Goal: Submit feedback/report problem

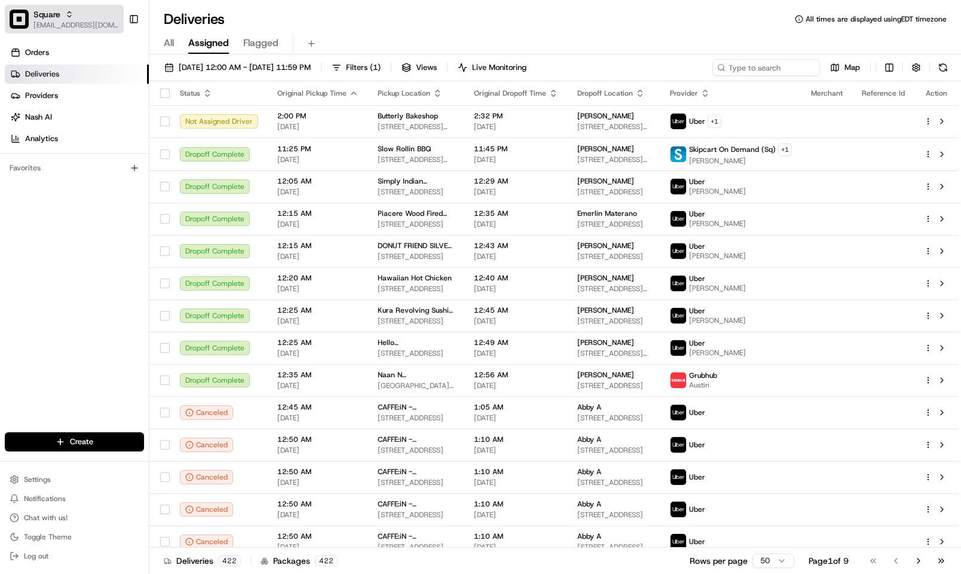
click at [34, 24] on span "[EMAIL_ADDRESS][DOMAIN_NAME]" at bounding box center [75, 25] width 85 height 10
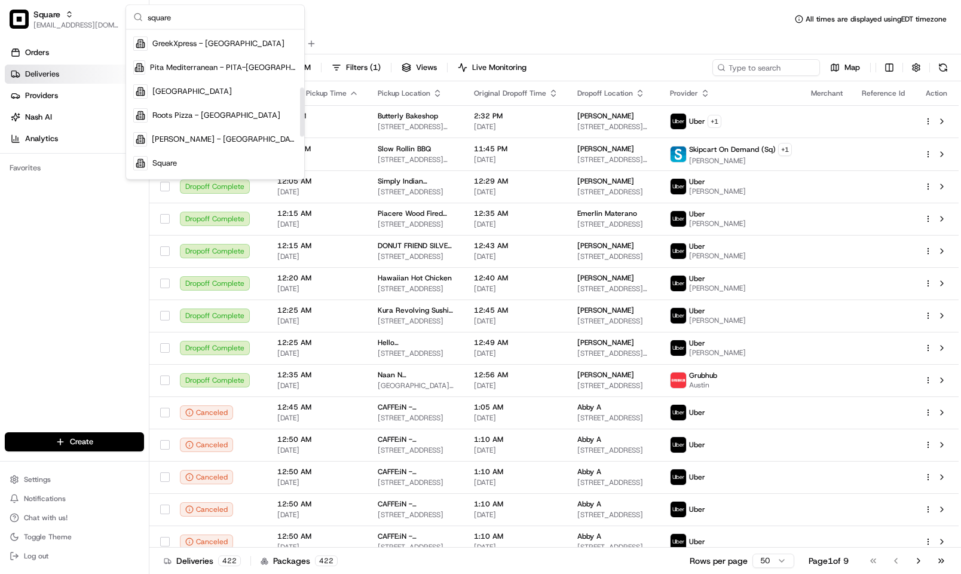
scroll to position [179, 0]
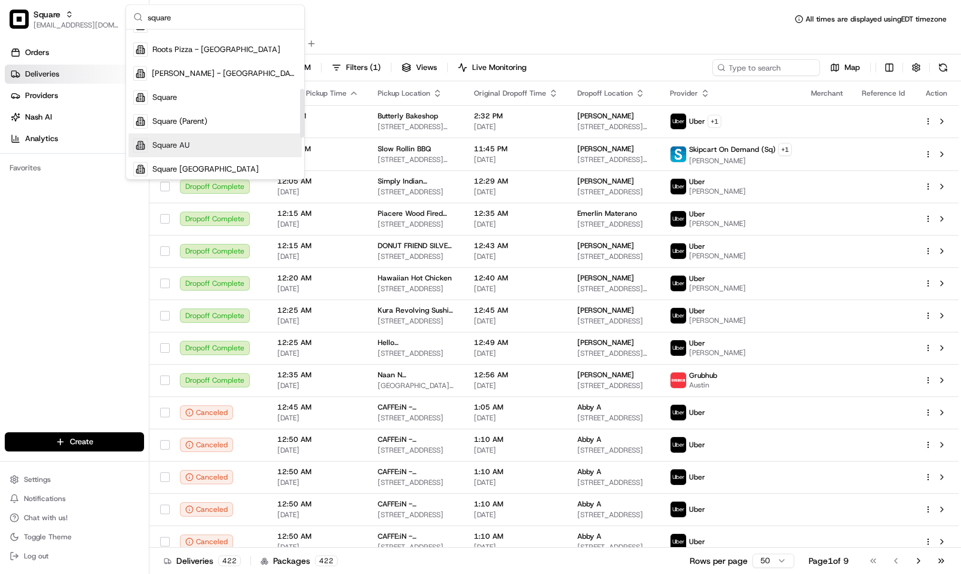
type input "square"
click at [210, 149] on div "Square AU" at bounding box center [215, 146] width 173 height 24
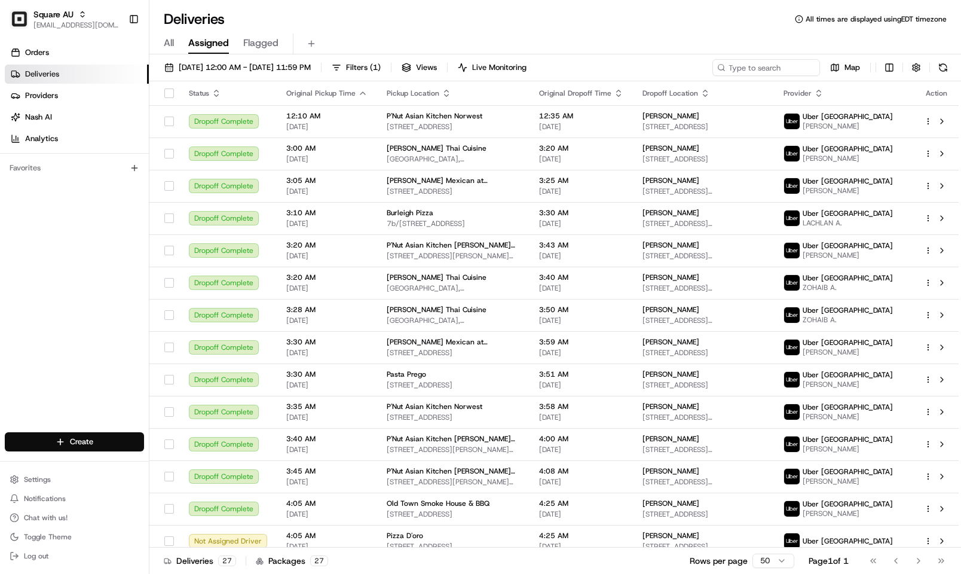
click at [659, 32] on div "All Assigned Flagged" at bounding box center [555, 42] width 812 height 26
click at [624, 29] on div "All Assigned Flagged" at bounding box center [555, 42] width 812 height 26
click at [739, 66] on input at bounding box center [748, 67] width 143 height 17
click at [236, 65] on span "[DATE] 12:00 AM - [DATE] 11:59 PM" at bounding box center [245, 67] width 132 height 11
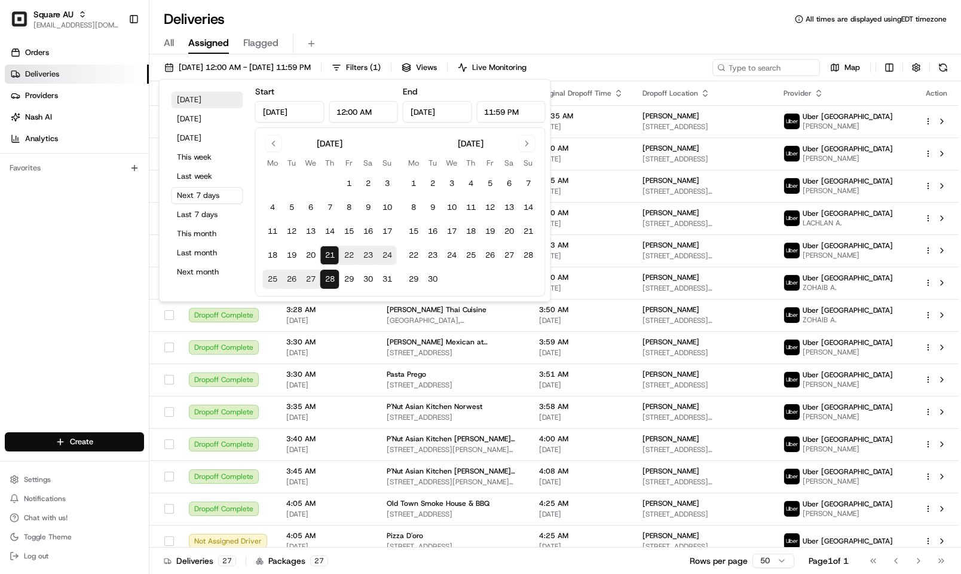
click at [213, 99] on button "[DATE]" at bounding box center [208, 99] width 72 height 17
type input "[DATE]"
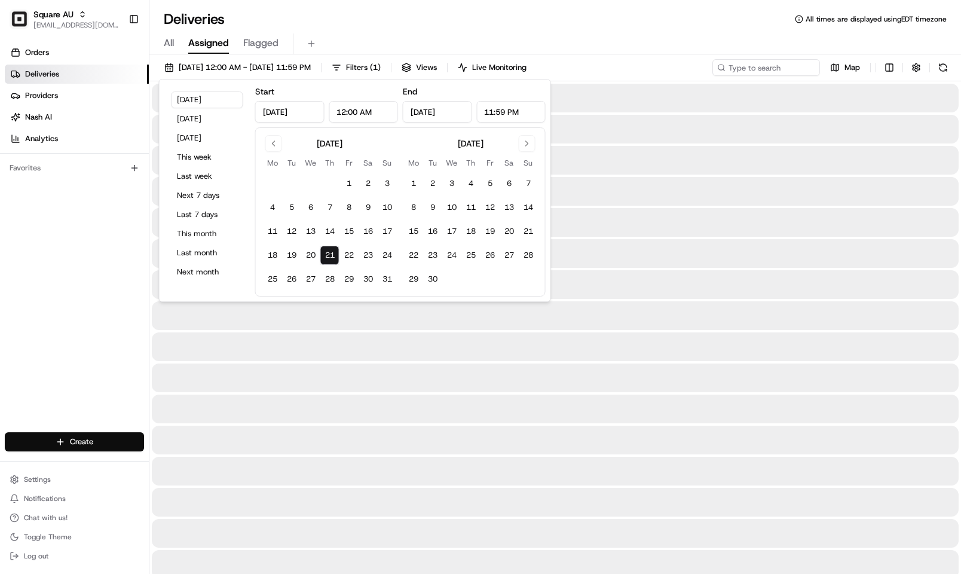
click at [453, 30] on div "All Assigned Flagged" at bounding box center [555, 42] width 812 height 26
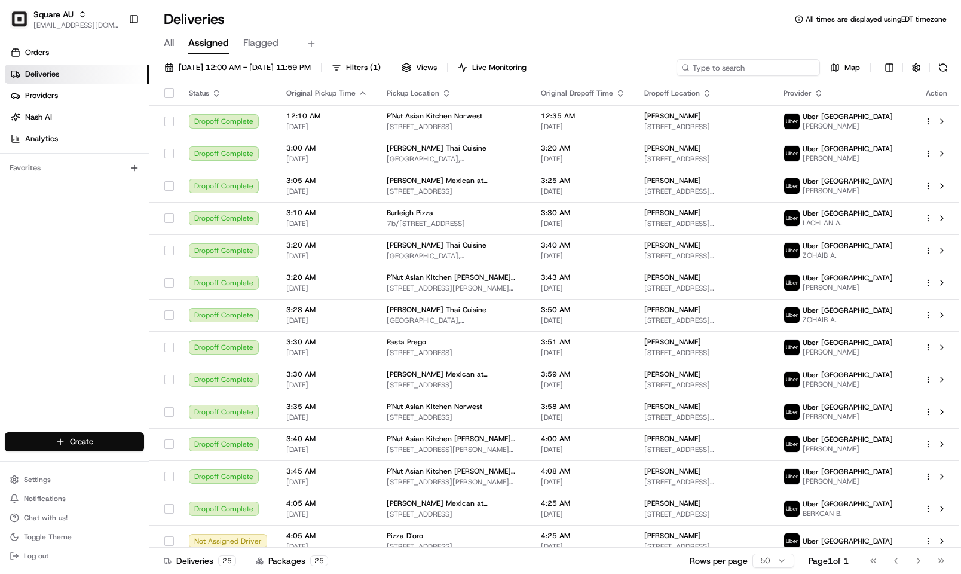
click at [771, 63] on input at bounding box center [748, 67] width 143 height 17
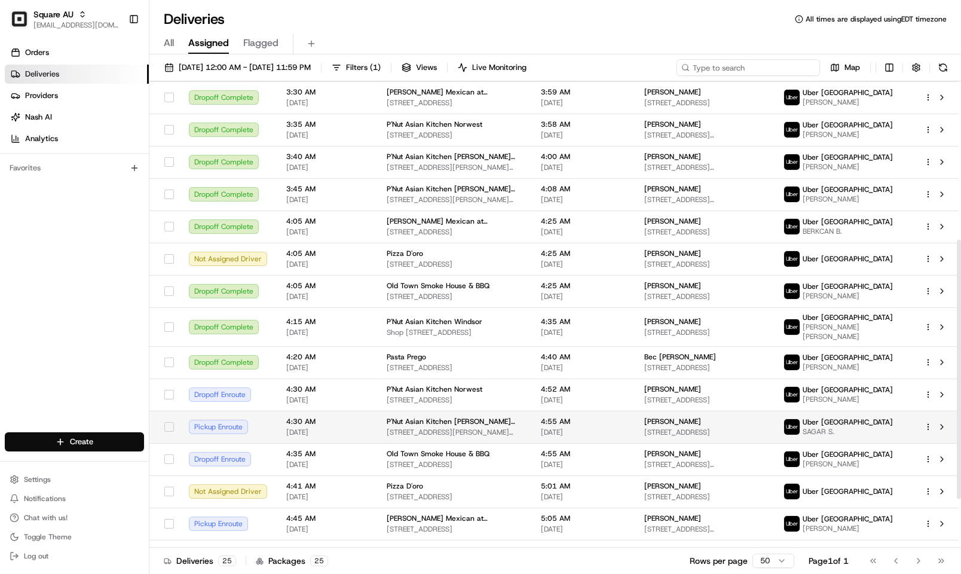
scroll to position [371, 0]
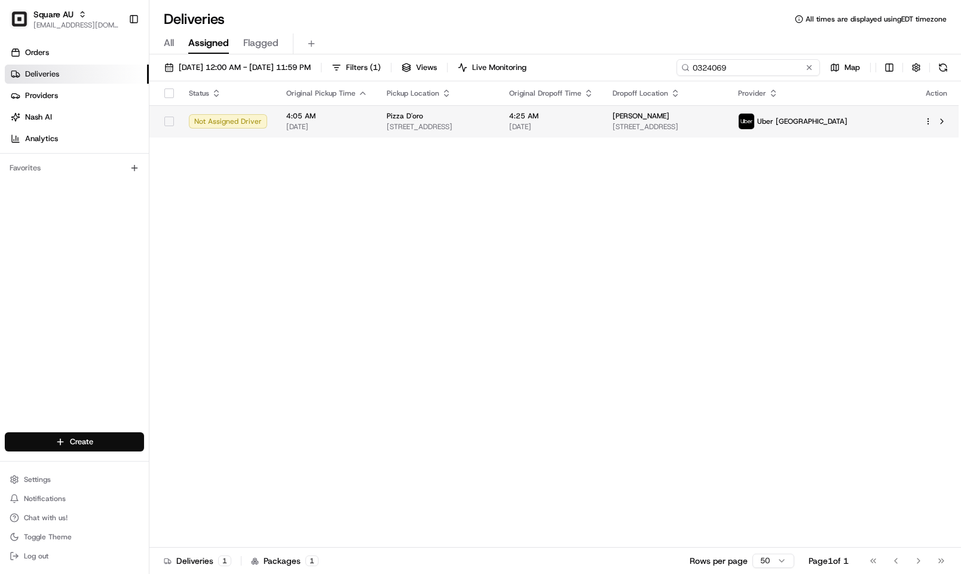
type input "0324069"
click at [490, 123] on span "[STREET_ADDRESS]" at bounding box center [438, 127] width 103 height 10
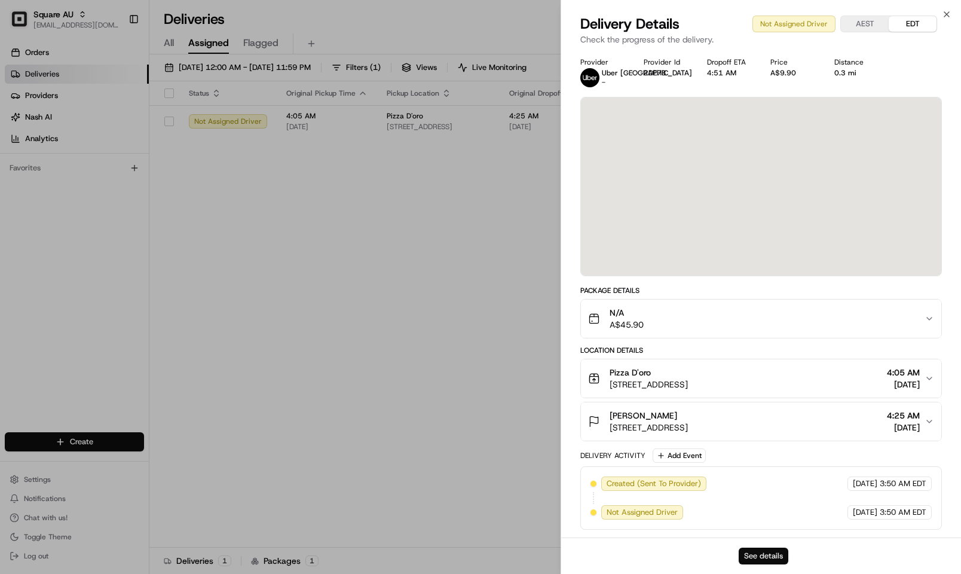
click at [770, 558] on button "See details" at bounding box center [764, 556] width 50 height 17
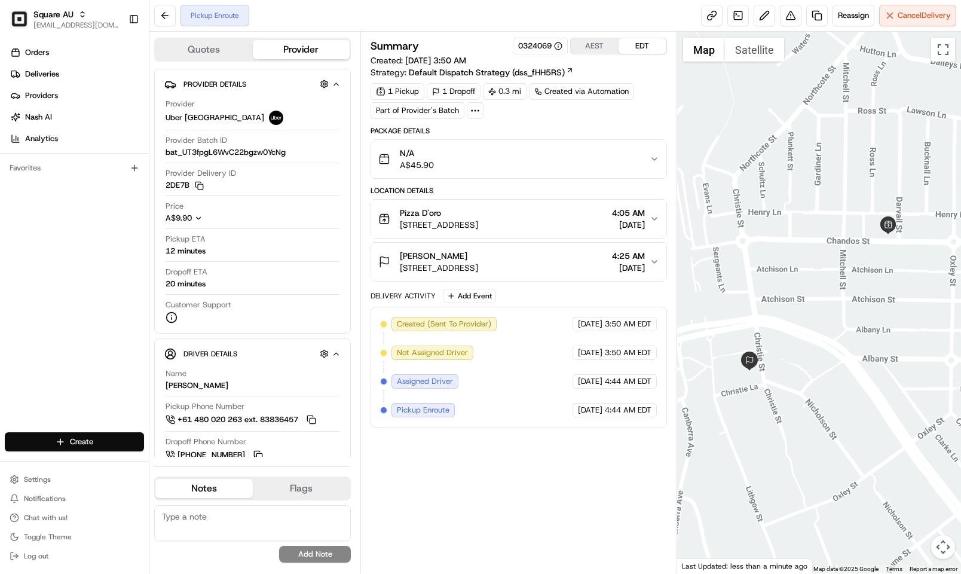
click at [522, 359] on div "Created (Sent To Provider) Uber Australia 08/21/2025 3:50 AM EDT Not Assigned D…" at bounding box center [519, 367] width 276 height 100
click at [538, 123] on div "Summary 0324069 AEST EDT Created: 08/21/2025 3:50 AM Strategy: Default Dispatch…" at bounding box center [519, 247] width 297 height 418
click at [477, 40] on div "Summary 0324069 AEST EDT" at bounding box center [519, 46] width 297 height 17
click at [515, 115] on div "1 Pickup 1 Dropoff 0.3 mi Created via Automation Part of Provider's Batch" at bounding box center [519, 101] width 297 height 36
click at [506, 20] on div "Pickup Enroute Reassign Cancel Delivery" at bounding box center [555, 16] width 812 height 32
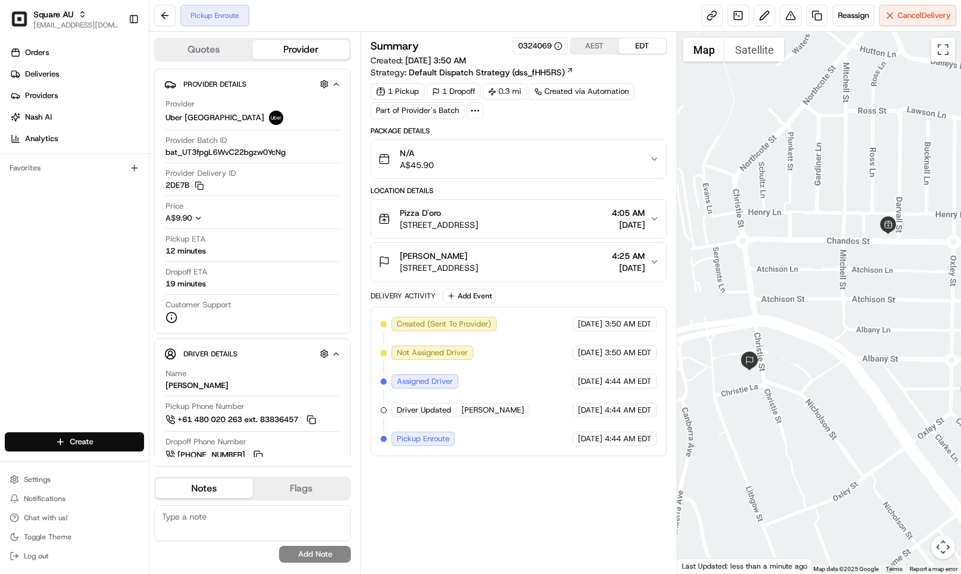
click at [506, 19] on div "Pickup Enroute Reassign Cancel Delivery" at bounding box center [555, 16] width 812 height 32
click at [783, 22] on button at bounding box center [791, 16] width 22 height 22
click at [260, 522] on textarea at bounding box center [252, 523] width 197 height 36
paste textarea "Caller Information: Reason for Call: Resolution:"
click at [271, 513] on textarea "Caller Information: Reason for Call: Resolution:" at bounding box center [252, 523] width 197 height 36
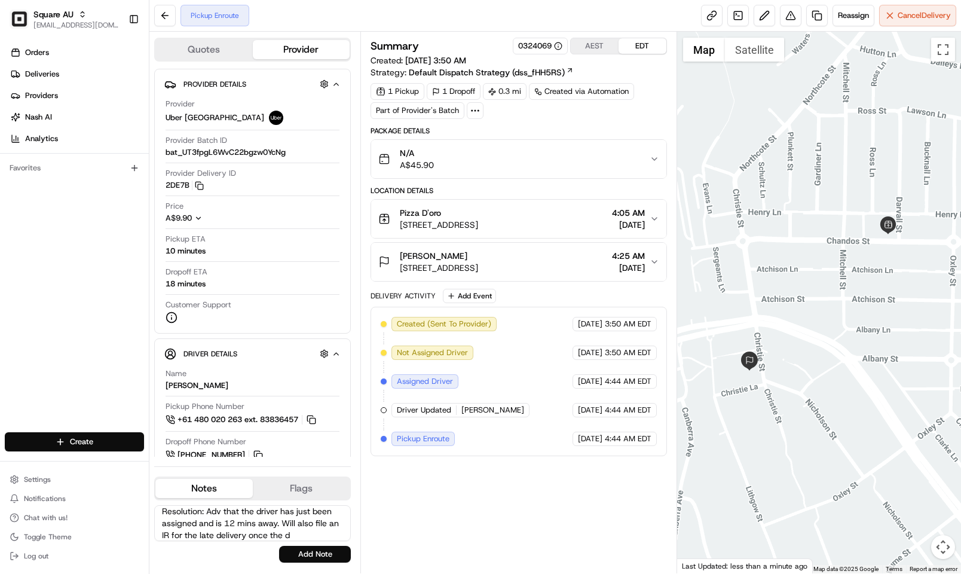
scroll to position [78, 0]
type textarea "Caller Information: MErchant Reason for Call: Calling to know where the driver …"
click at [293, 563] on button "Add Note" at bounding box center [315, 554] width 72 height 17
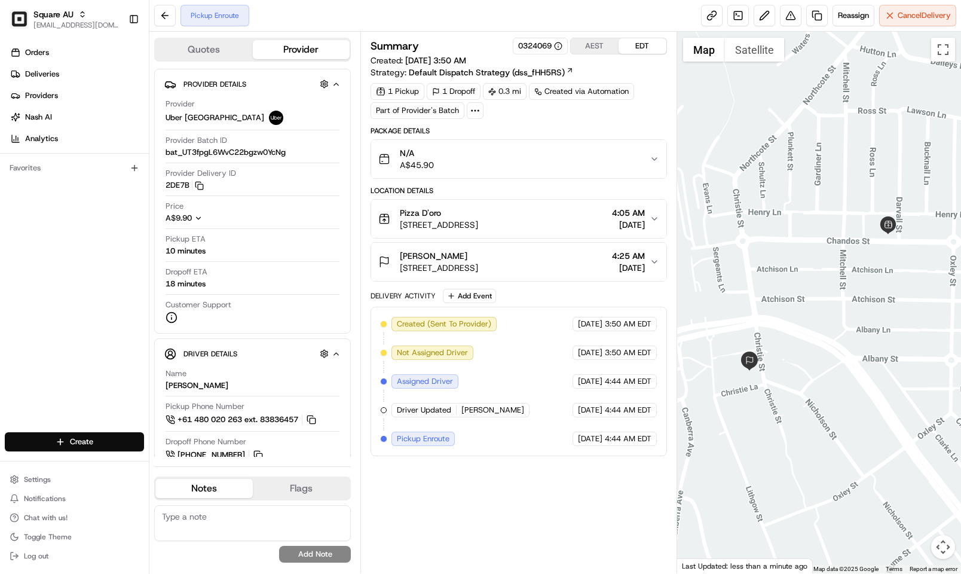
scroll to position [0, 0]
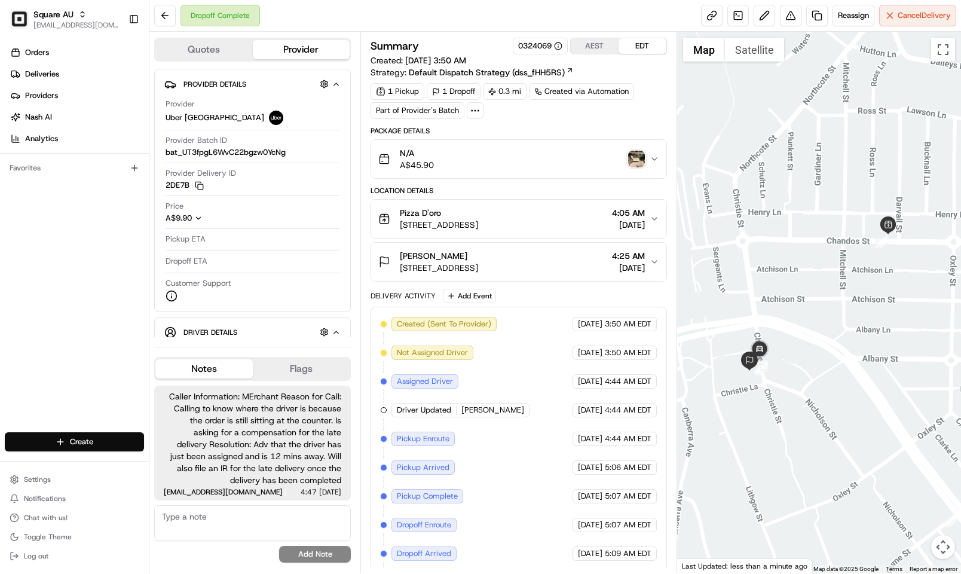
click at [605, 357] on span "3:50 AM EDT" at bounding box center [628, 352] width 47 height 11
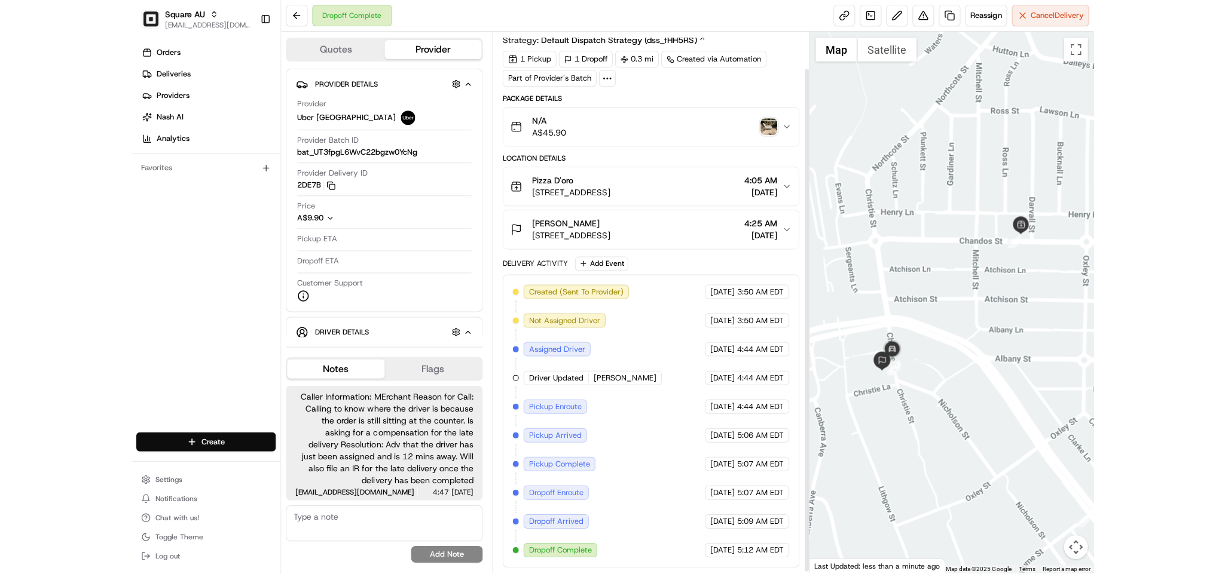
scroll to position [42, 0]
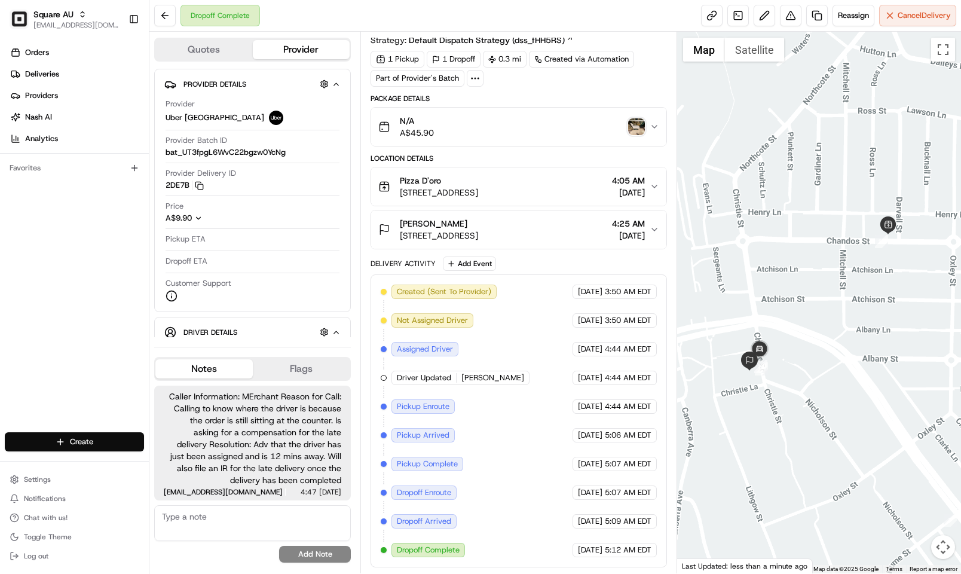
click at [621, 242] on button "Ethan Z Unit 4005/88A Christie St, St Leonards NSW 2065, Australia 4:25 AM 08/2…" at bounding box center [518, 229] width 295 height 38
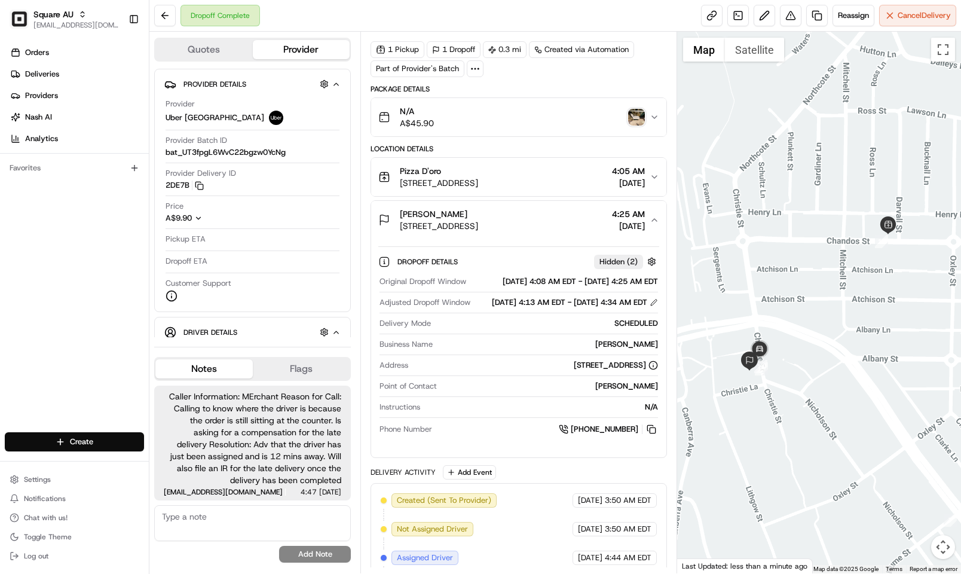
click at [548, 237] on button "Ethan Z Unit 4005/88A Christie St, St Leonards NSW 2065, Australia 4:25 AM 08/2…" at bounding box center [518, 220] width 295 height 38
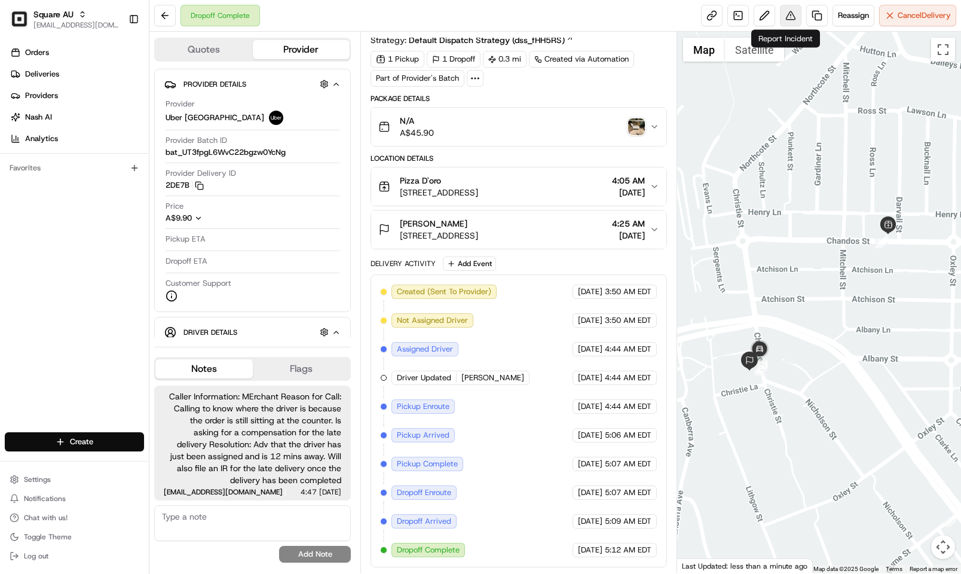
click at [787, 19] on button at bounding box center [791, 16] width 22 height 22
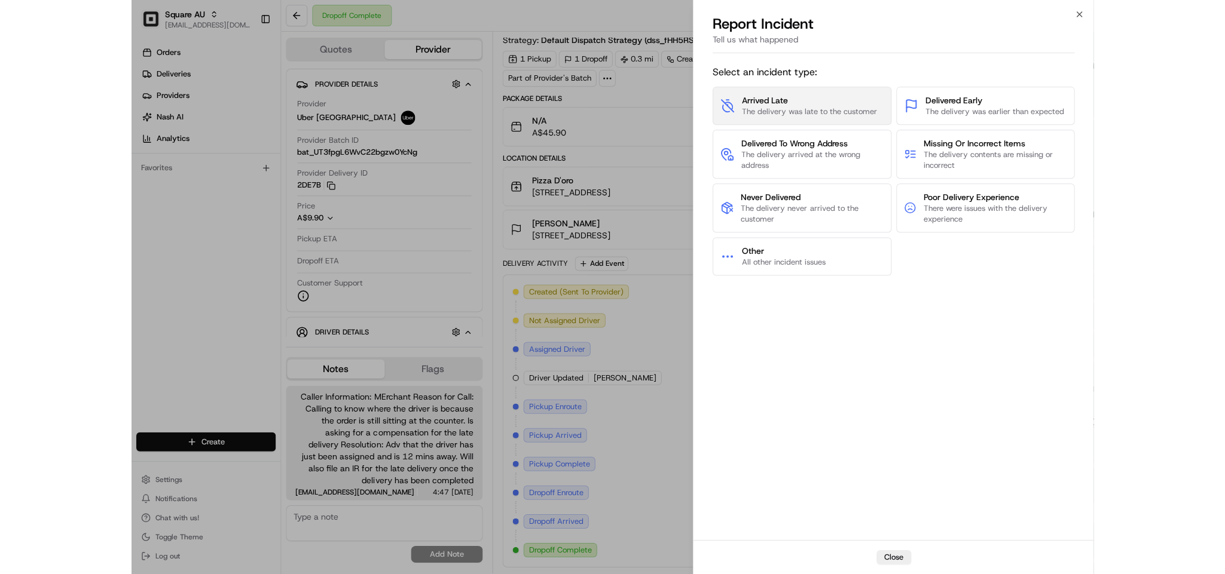
scroll to position [22, 0]
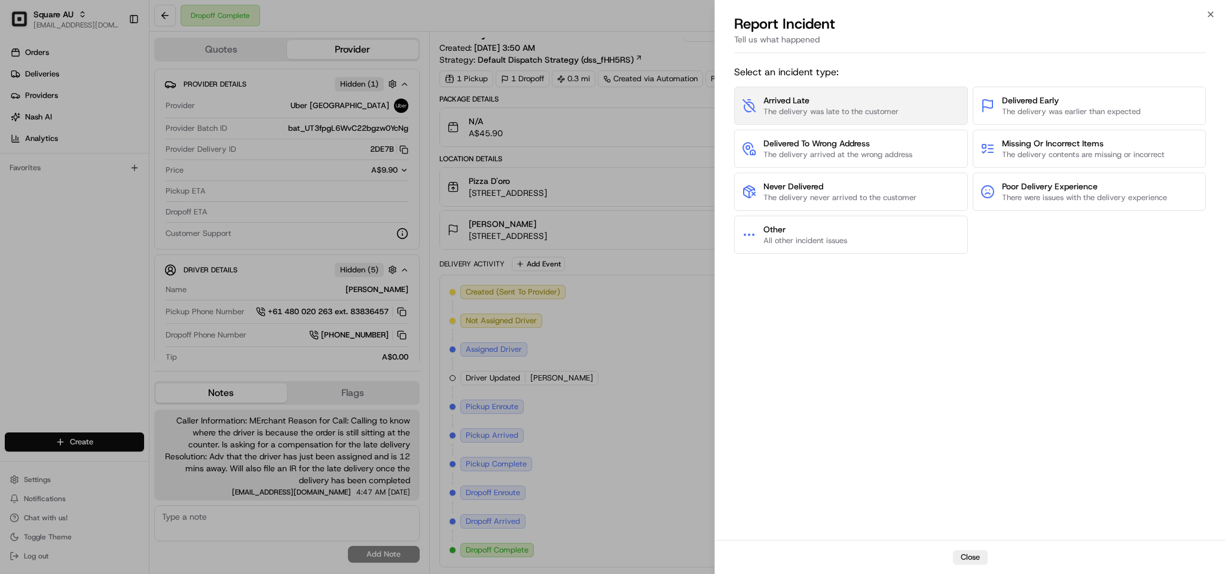
click at [818, 108] on span "The delivery was late to the customer" at bounding box center [830, 111] width 135 height 11
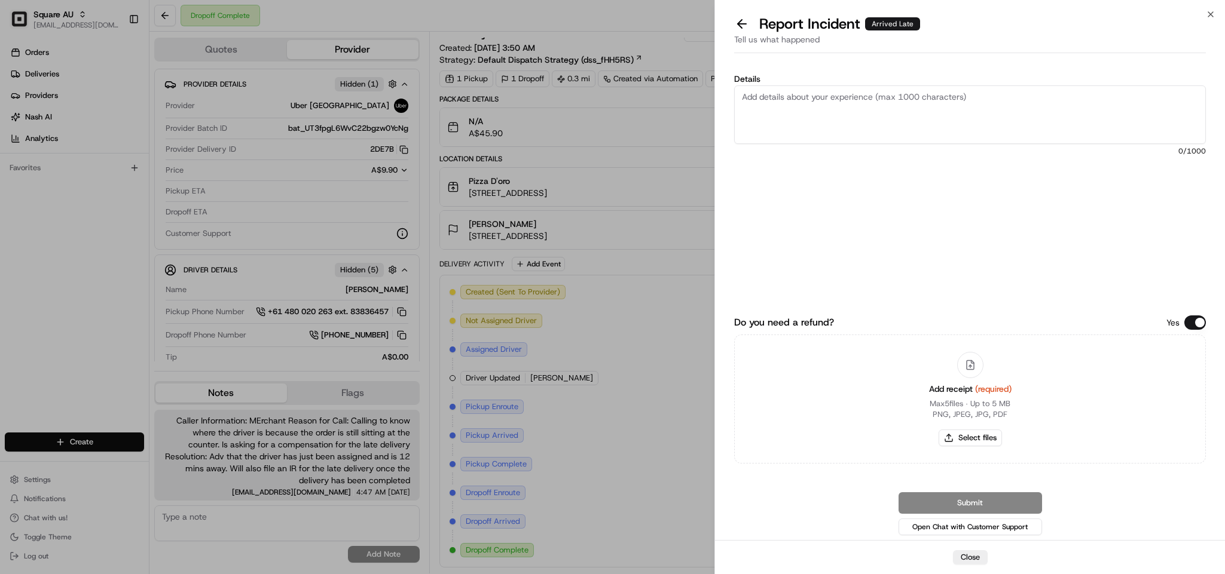
click at [897, 117] on textarea "Details" at bounding box center [970, 114] width 472 height 59
type textarea "T"
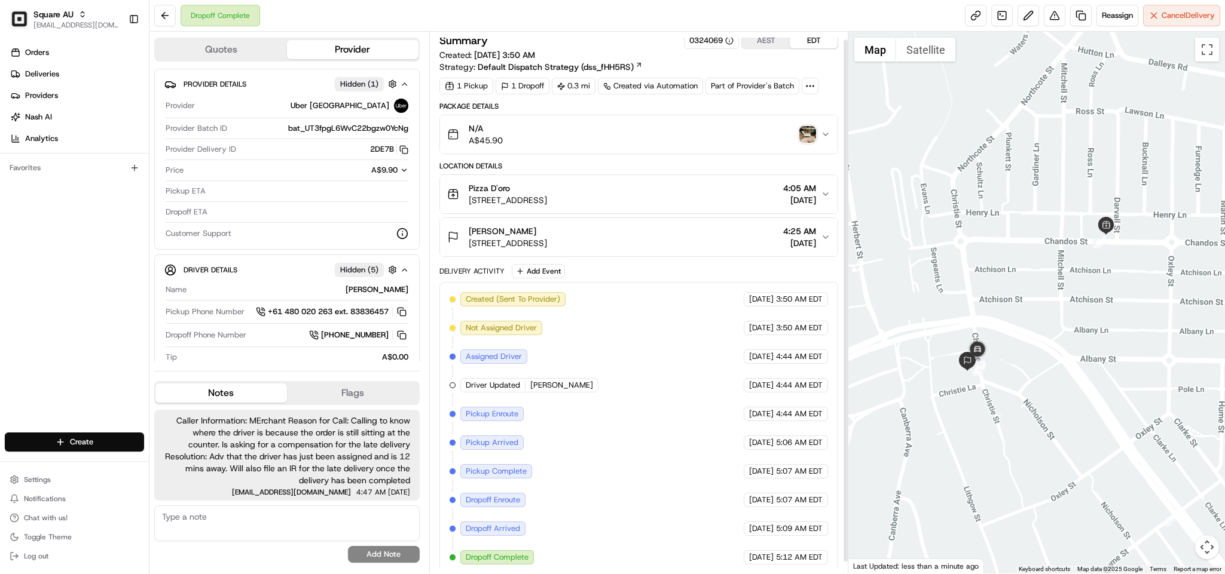
scroll to position [0, 0]
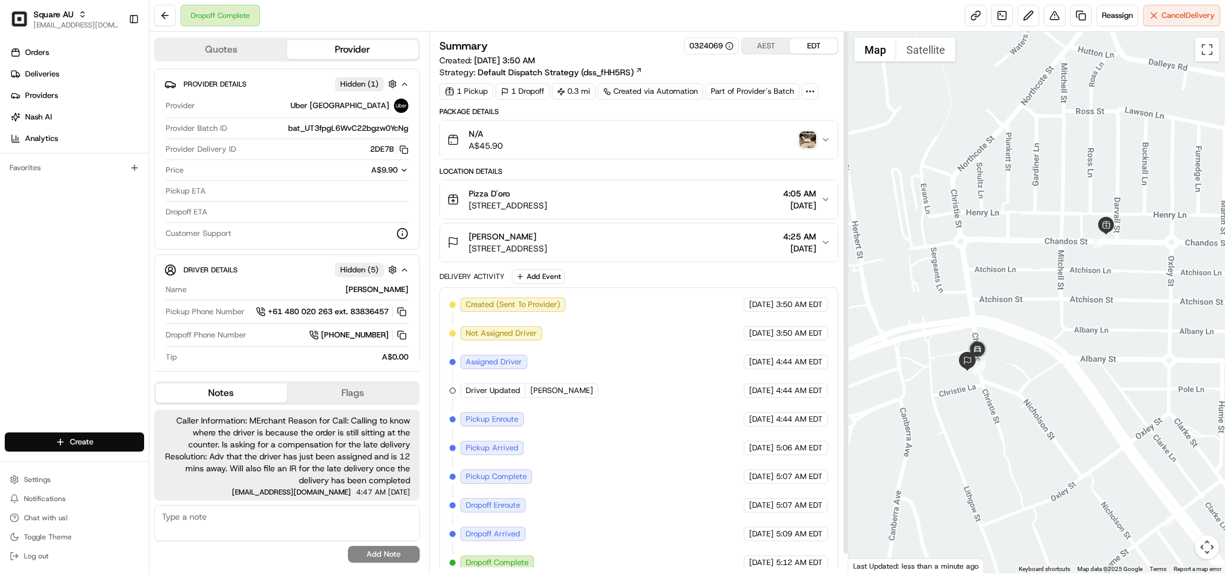
click at [746, 51] on button "AEST" at bounding box center [766, 46] width 48 height 16
click at [961, 8] on button at bounding box center [1055, 16] width 22 height 22
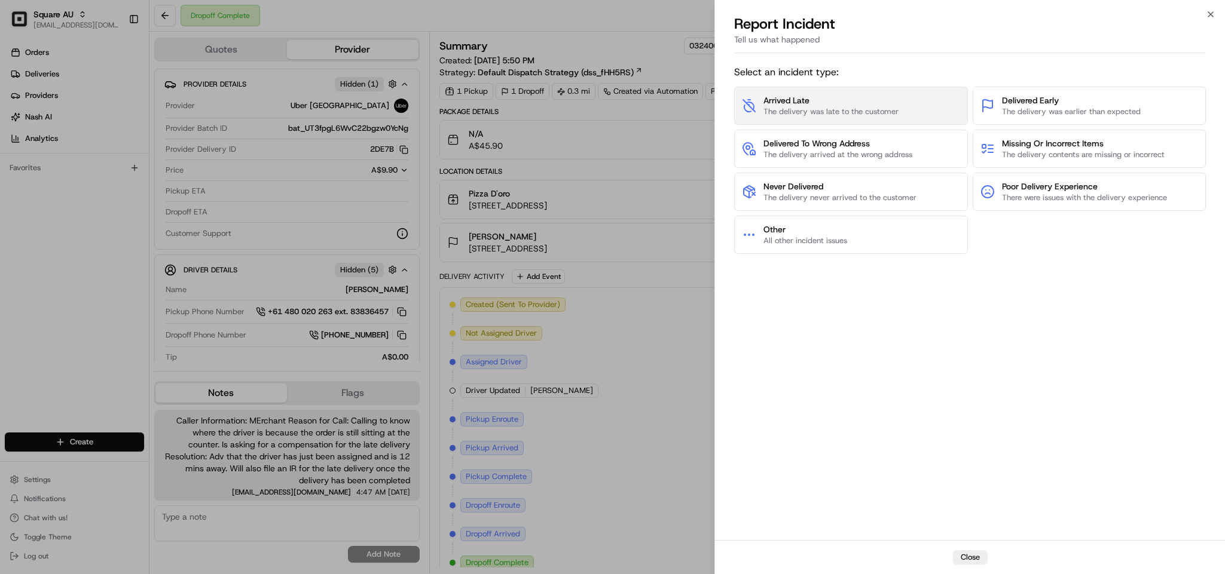
click at [814, 108] on span "The delivery was late to the customer" at bounding box center [830, 111] width 135 height 11
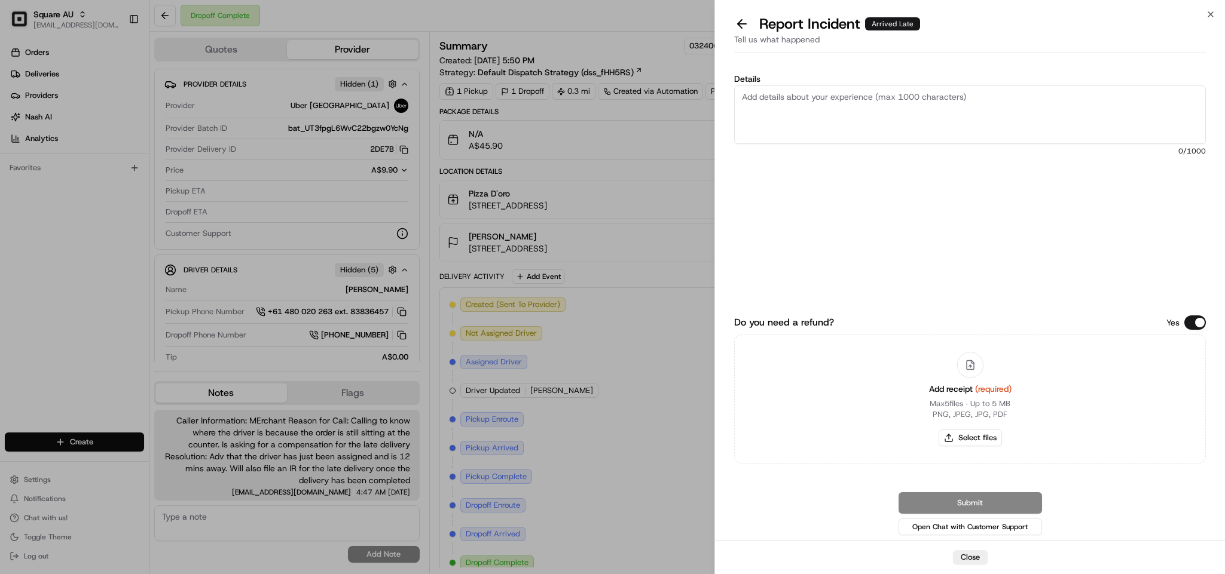
click at [817, 97] on textarea "Details" at bounding box center [970, 114] width 472 height 59
drag, startPoint x: 976, startPoint y: 108, endPoint x: 712, endPoint y: 106, distance: 264.2
click at [712, 106] on body "Square AU kpensader@nashhelp.com Toggle Sidebar Orders Deliveries Providers Nas…" at bounding box center [612, 287] width 1225 height 574
type textarea "The delivery was supposed to be completed at 6:25PM"
click at [961, 14] on icon "button" at bounding box center [1211, 15] width 10 height 10
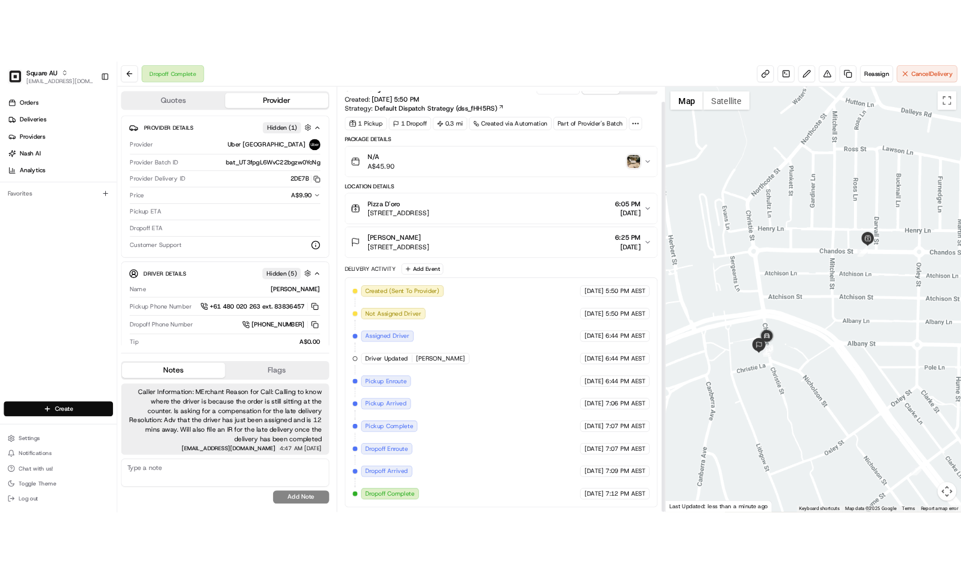
scroll to position [22, 0]
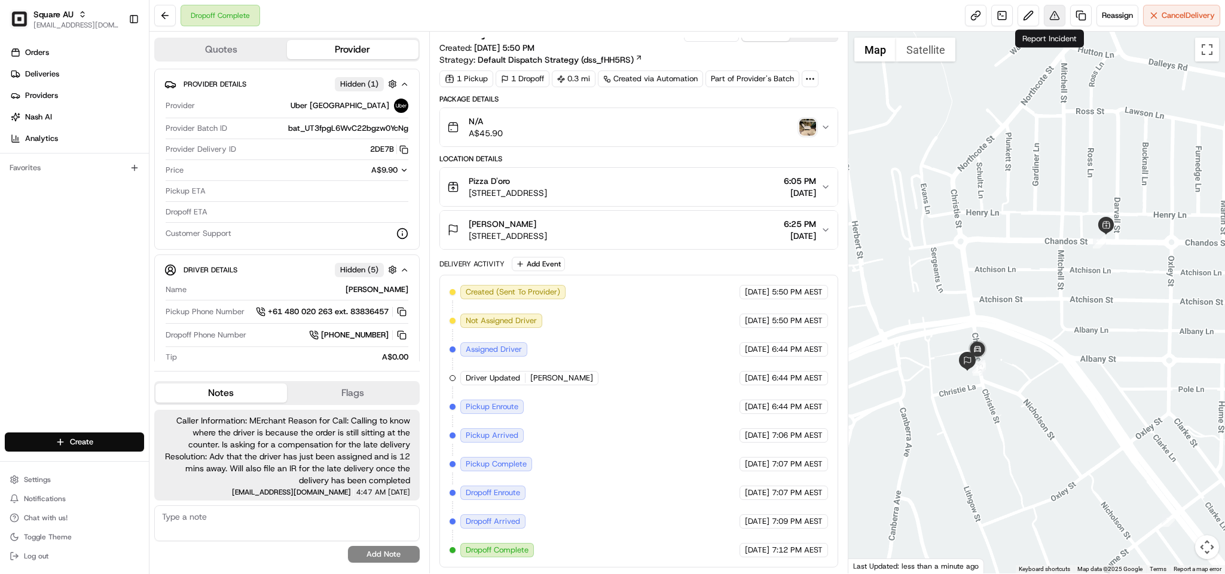
click at [961, 23] on button at bounding box center [1055, 16] width 22 height 22
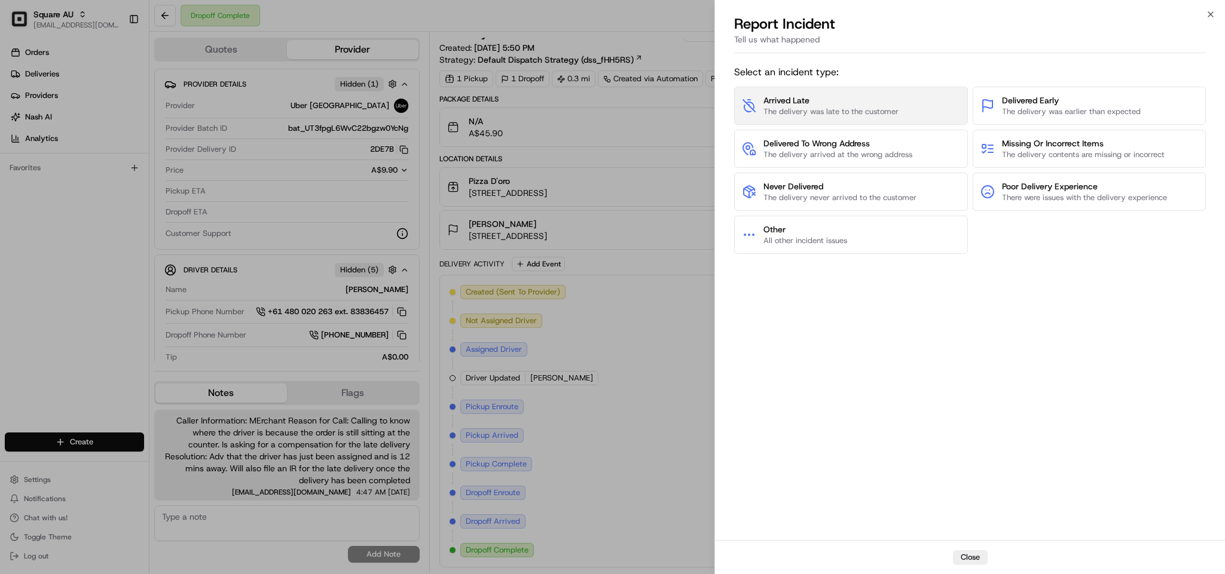
click at [881, 117] on span "The delivery was late to the customer" at bounding box center [830, 111] width 135 height 11
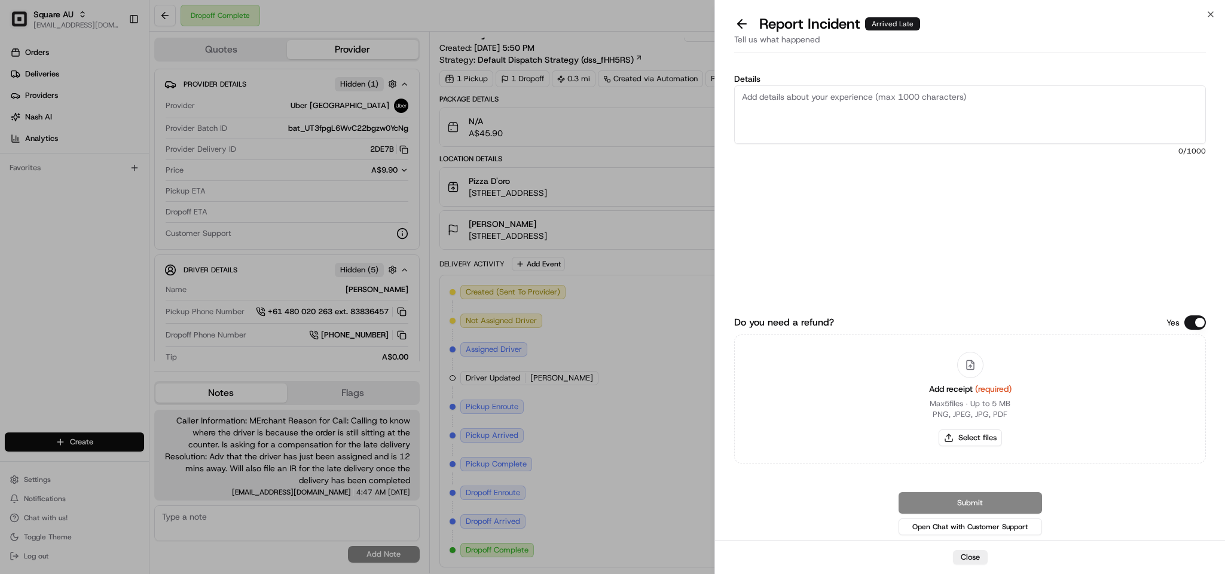
click at [946, 115] on textarea "Details" at bounding box center [970, 114] width 472 height 59
paste textarea "The delivery was supposed to be completed at 6:25PM"
type textarea "The delivery was supposed to be completed at 6:25PM. Driver has been assigned a…"
click at [961, 318] on button "Do you need a refund?" at bounding box center [1195, 323] width 22 height 14
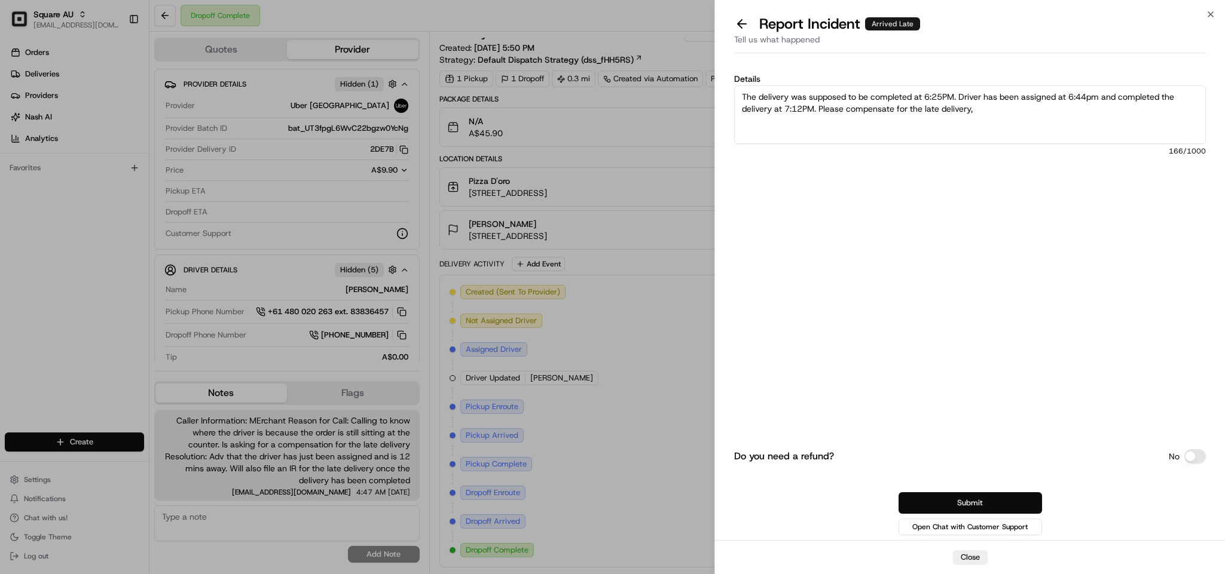
click at [961, 495] on button "Submit" at bounding box center [970, 504] width 143 height 22
